Goal: Go to known website: Go to known website

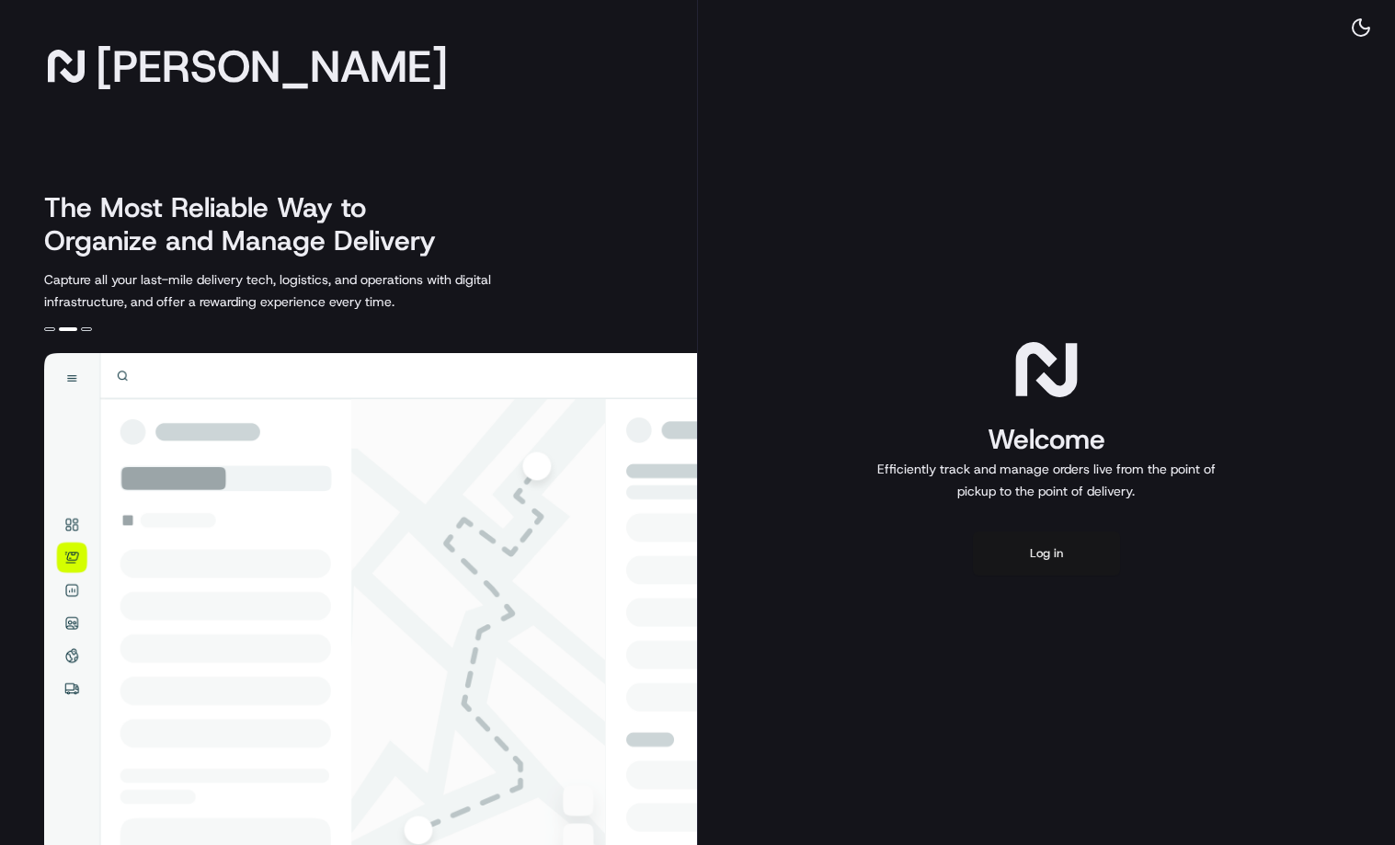
click at [1073, 576] on button "Log in" at bounding box center [1046, 553] width 147 height 44
